Goal: Obtain resource: Obtain resource

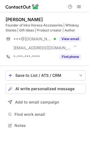
scroll to position [121, 89]
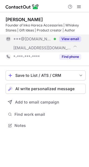
click at [74, 37] on button "View email" at bounding box center [70, 39] width 22 height 6
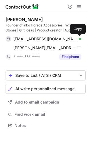
click at [77, 40] on span at bounding box center [78, 39] width 4 height 4
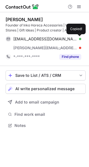
click at [77, 40] on span at bounding box center [78, 39] width 4 height 4
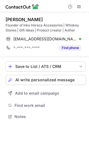
scroll to position [113, 89]
